Goal: Information Seeking & Learning: Find contact information

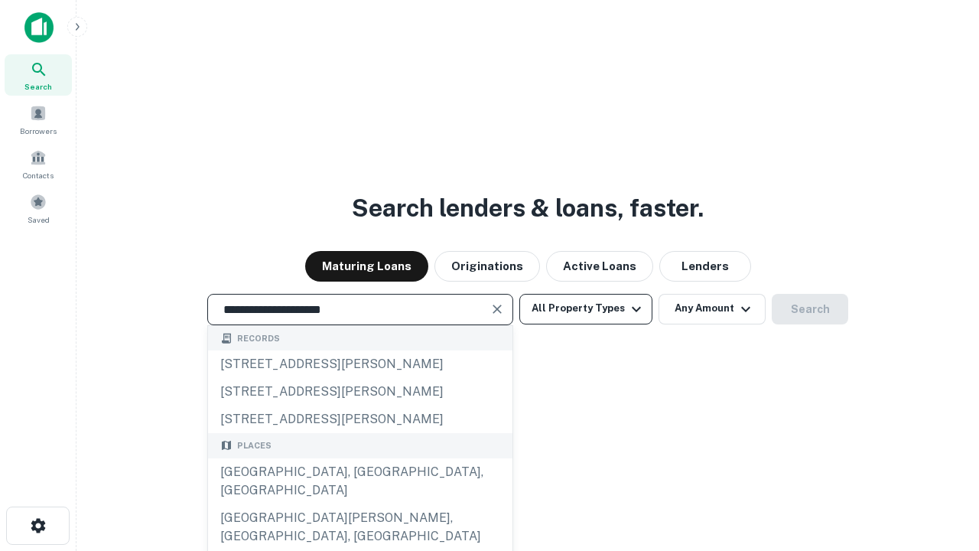
click at [360, 504] on div "Santa Monica, CA, USA" at bounding box center [360, 481] width 305 height 46
type input "**********"
click at [586, 308] on button "All Property Types" at bounding box center [586, 309] width 133 height 31
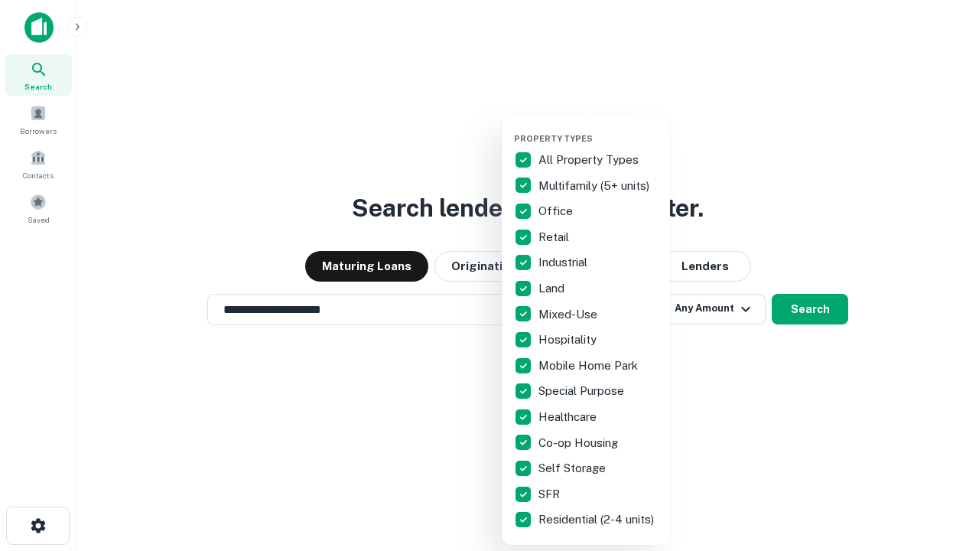
click at [598, 129] on button "button" at bounding box center [598, 129] width 168 height 1
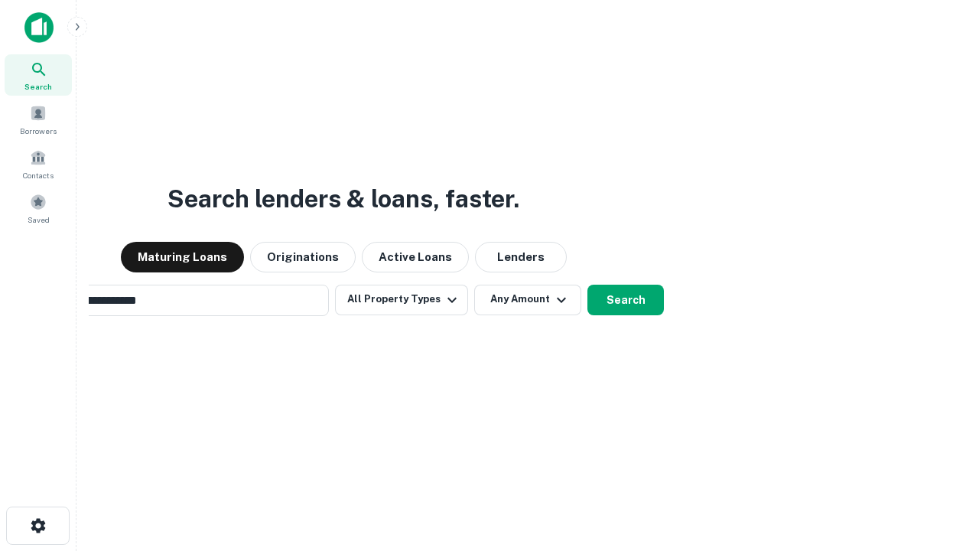
scroll to position [24, 0]
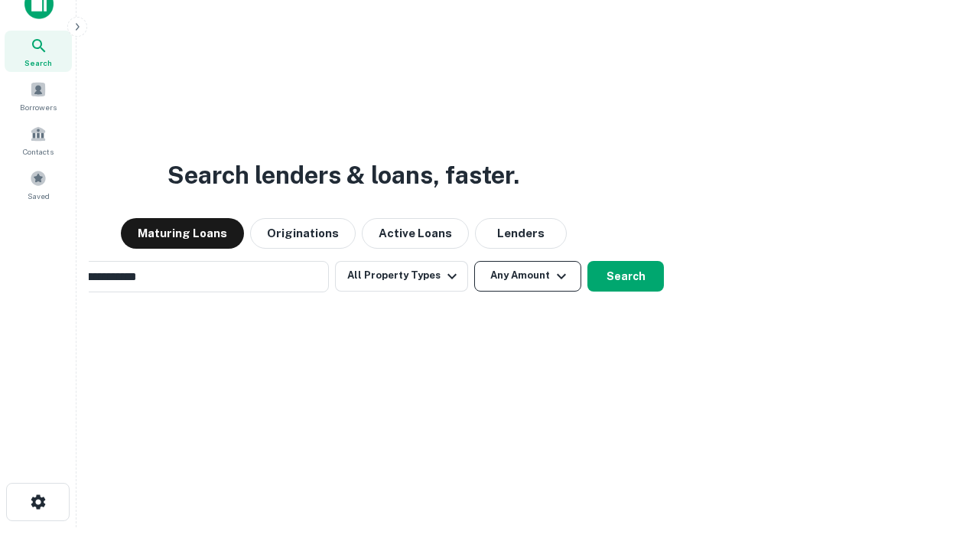
click at [474, 261] on button "Any Amount" at bounding box center [527, 276] width 107 height 31
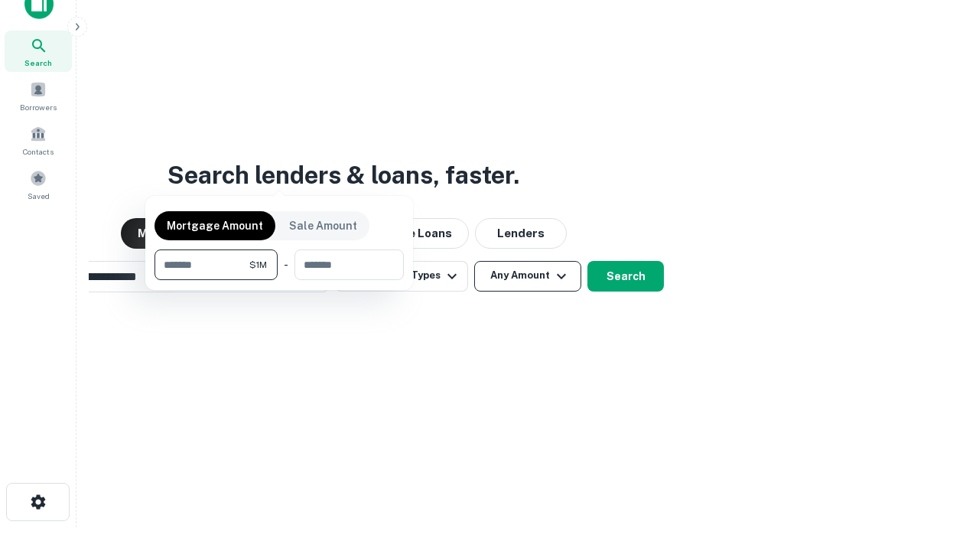
scroll to position [24, 0]
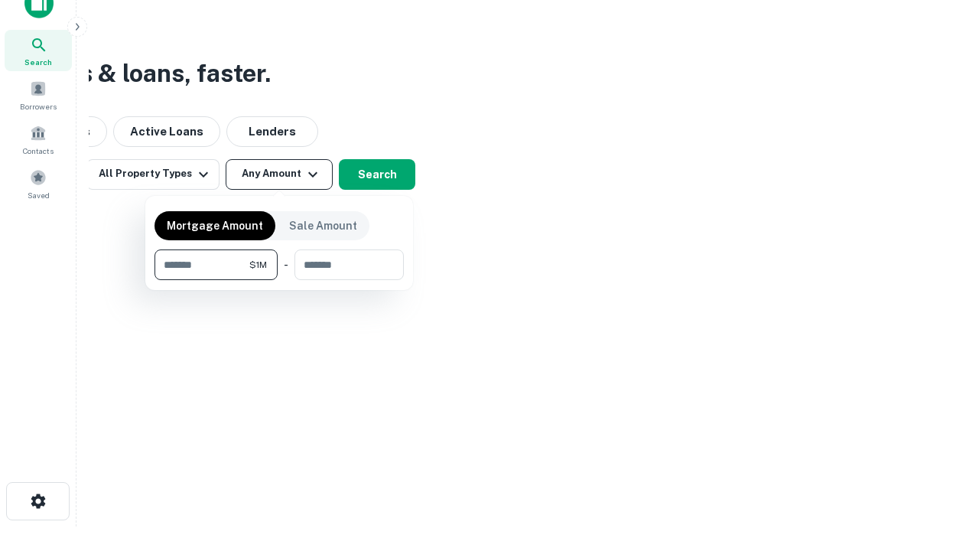
type input "*******"
click at [279, 280] on button "button" at bounding box center [279, 280] width 249 height 1
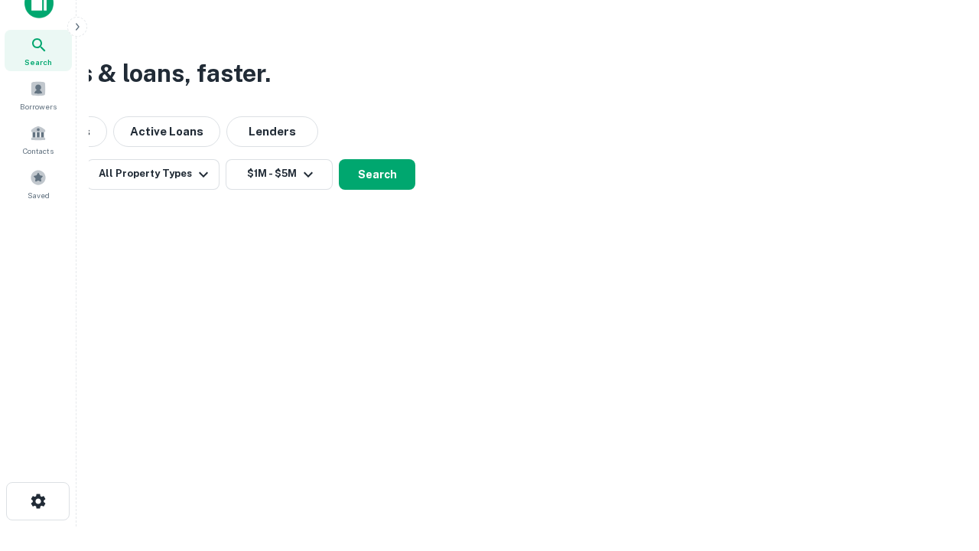
scroll to position [9, 282]
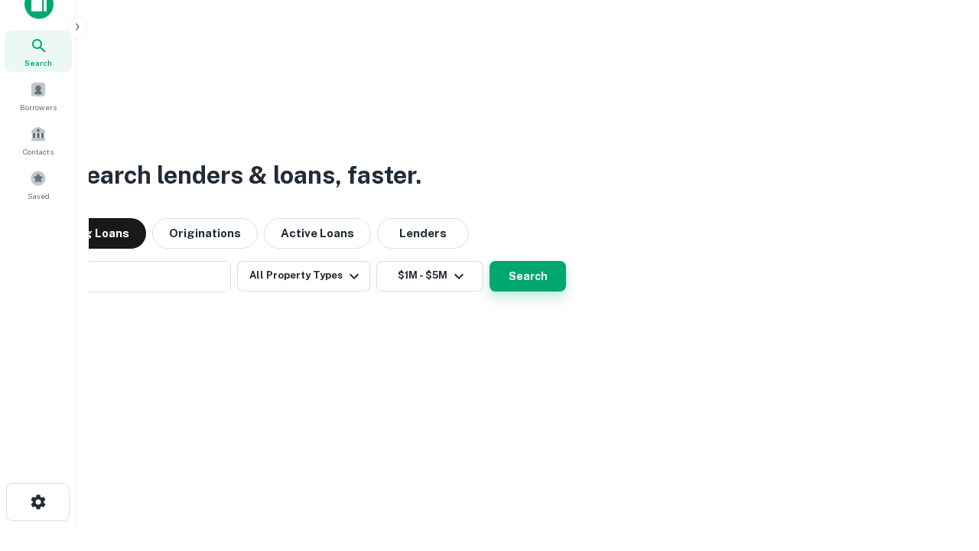
click at [490, 261] on button "Search" at bounding box center [528, 276] width 77 height 31
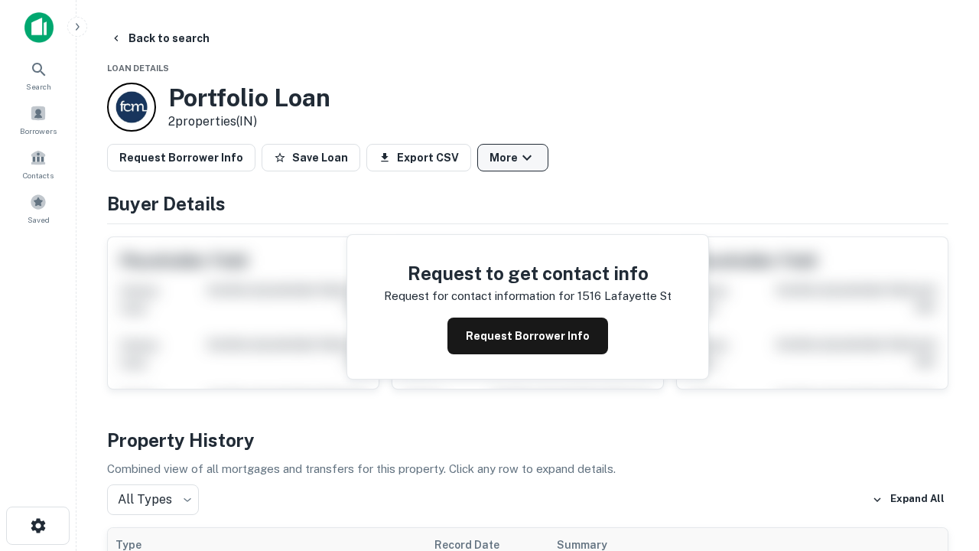
click at [513, 158] on button "More" at bounding box center [513, 158] width 71 height 28
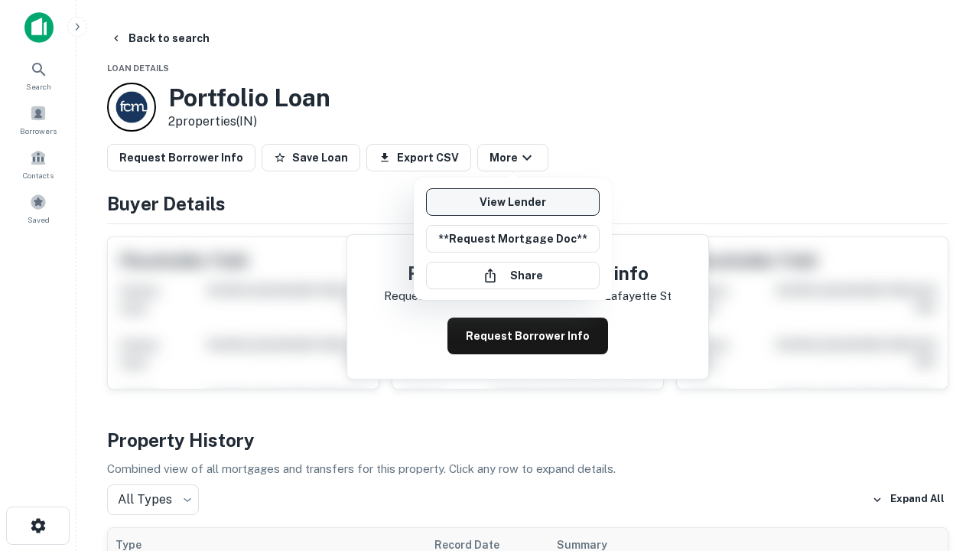
click at [513, 202] on link "View Lender" at bounding box center [513, 202] width 174 height 28
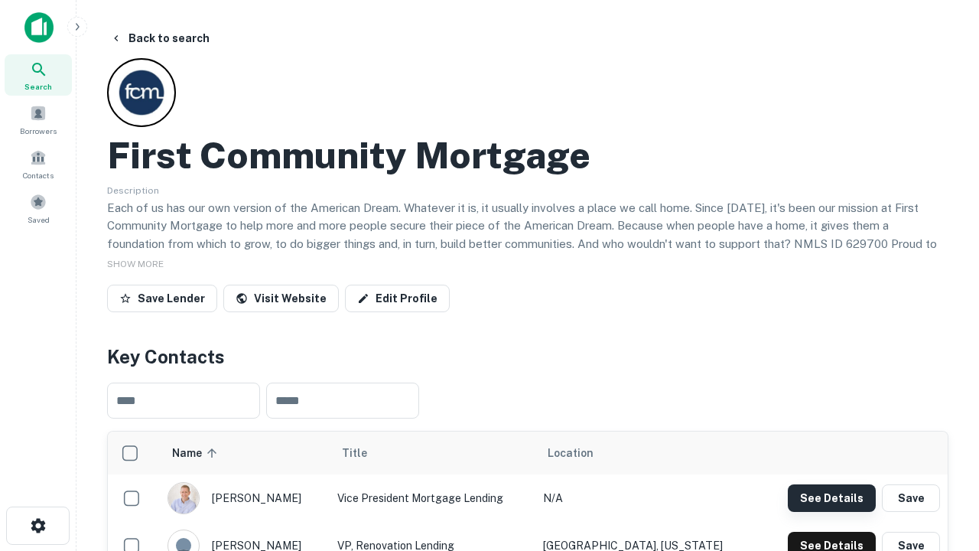
click at [832, 497] on button "See Details" at bounding box center [832, 498] width 88 height 28
click at [37, 526] on icon "button" at bounding box center [38, 526] width 18 height 18
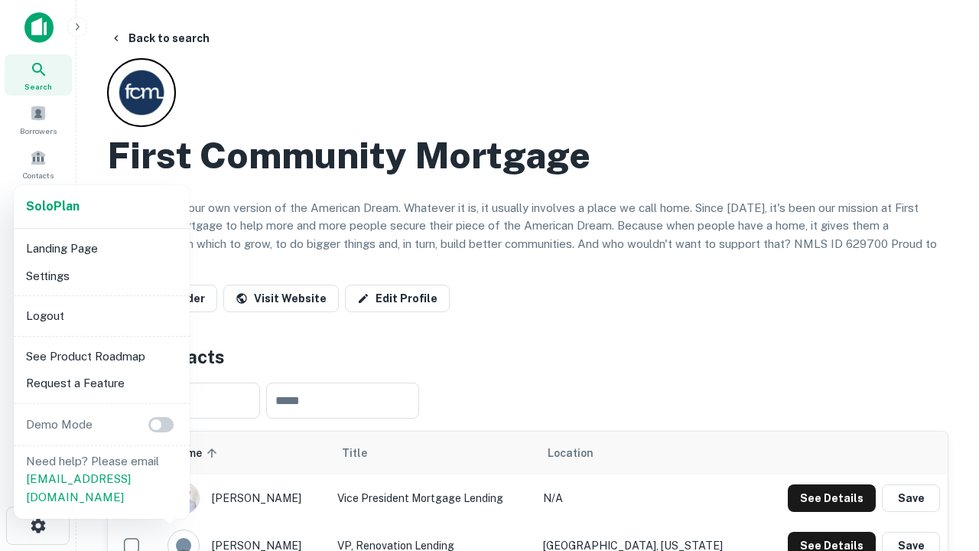
click at [101, 315] on li "Logout" at bounding box center [102, 316] width 164 height 28
